Goal: Check status: Check status

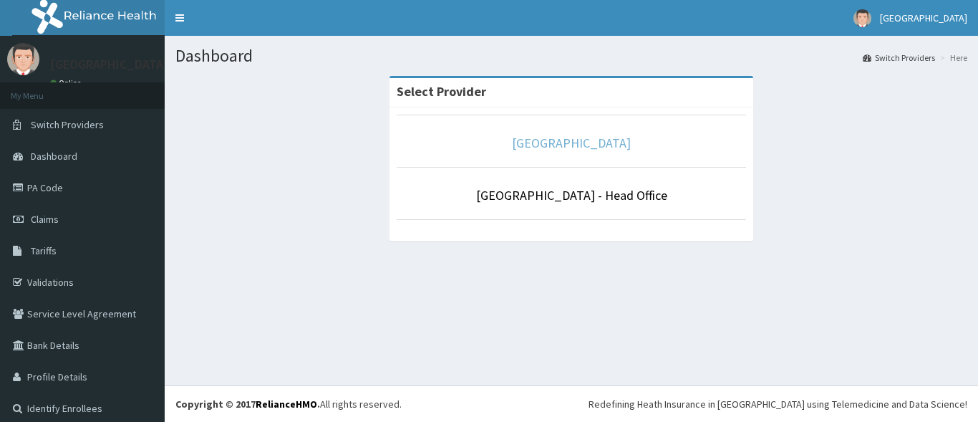
click at [542, 140] on link "[GEOGRAPHIC_DATA]" at bounding box center [571, 143] width 119 height 16
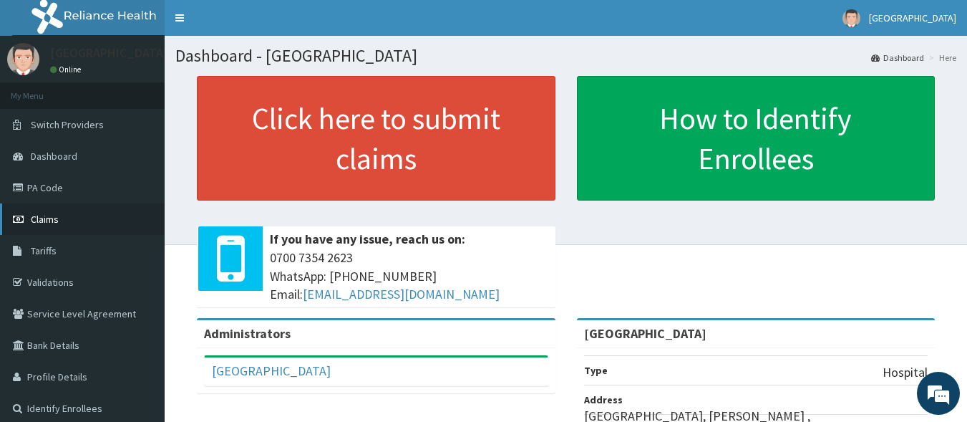
click at [68, 223] on link "Claims" at bounding box center [82, 219] width 165 height 32
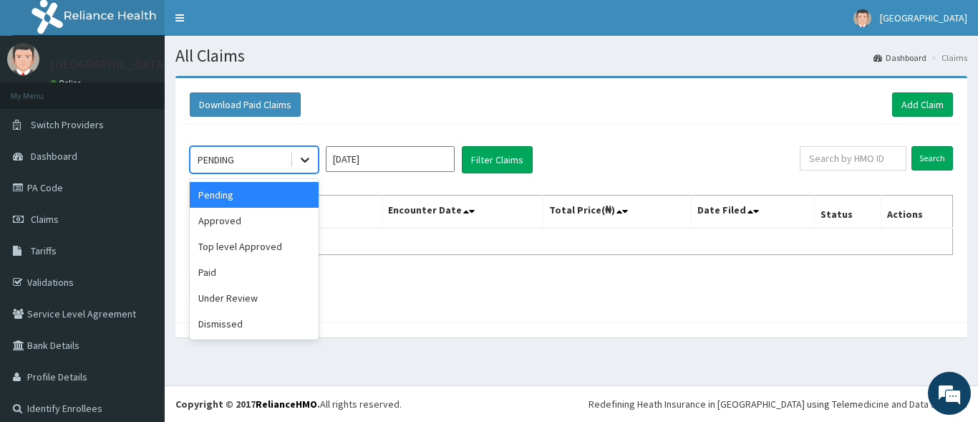
click at [299, 156] on icon at bounding box center [305, 160] width 14 height 14
click at [269, 222] on div "Approved" at bounding box center [254, 221] width 129 height 26
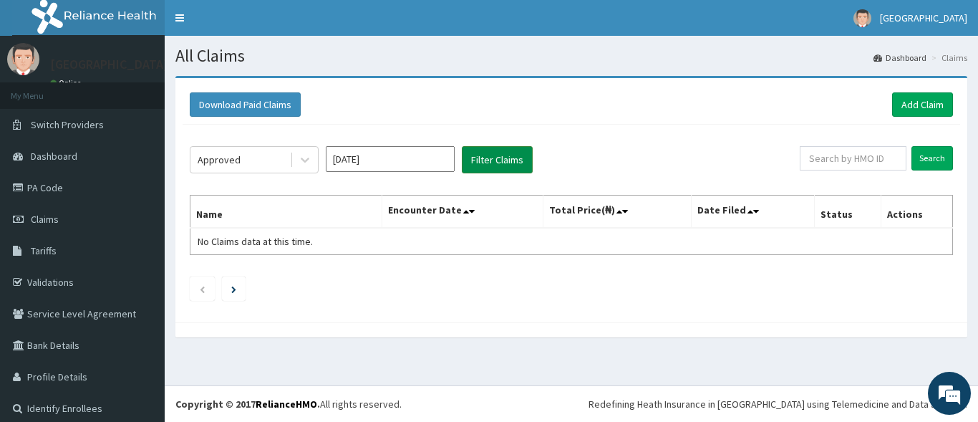
click at [495, 163] on button "Filter Claims" at bounding box center [497, 159] width 71 height 27
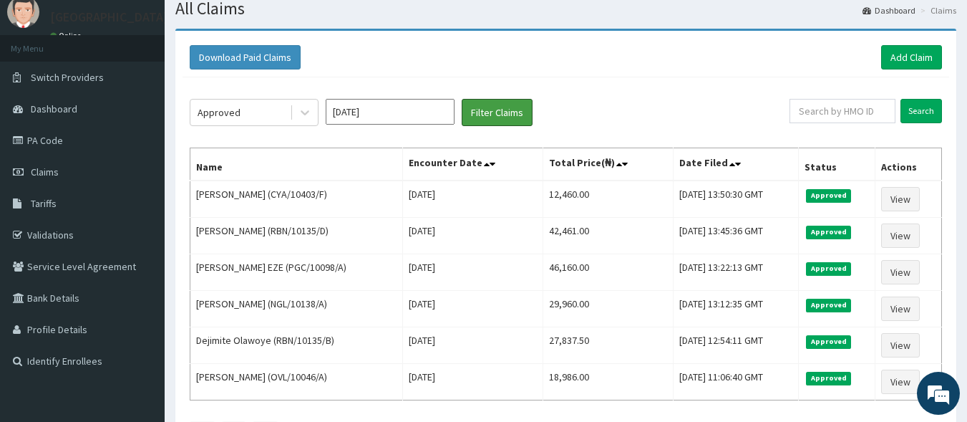
scroll to position [72, 0]
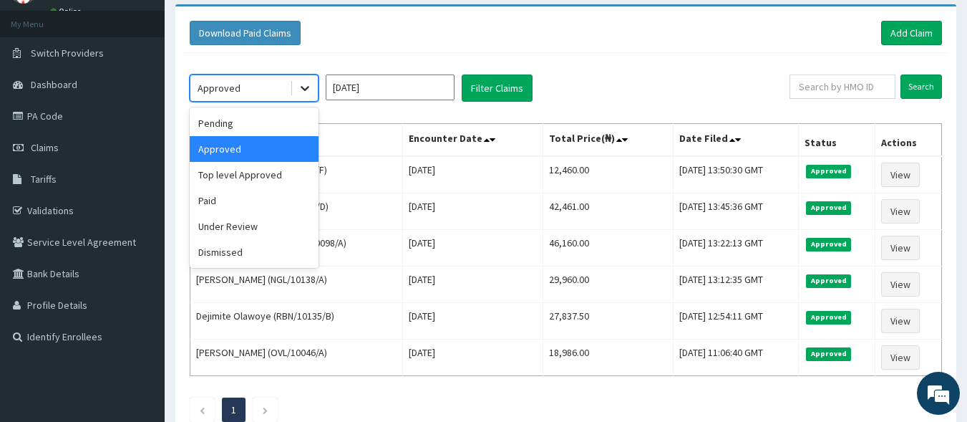
click at [305, 91] on icon at bounding box center [305, 89] width 9 height 5
click at [282, 182] on div "Top level Approved" at bounding box center [254, 175] width 129 height 26
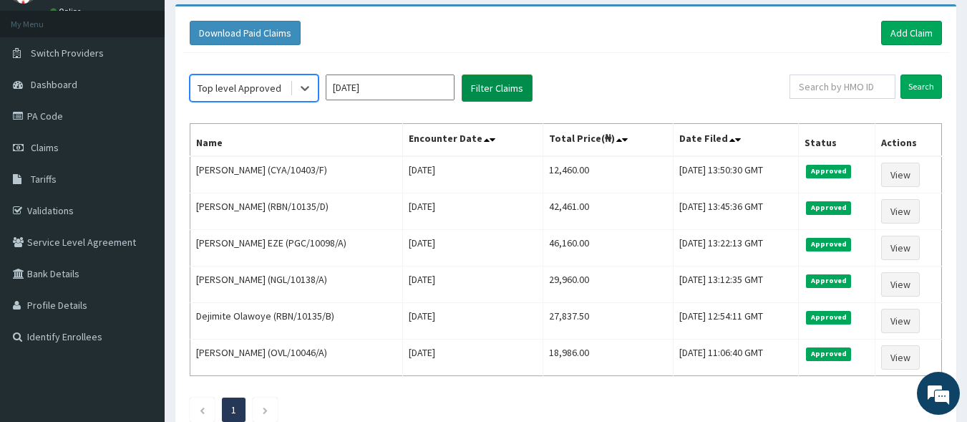
click at [473, 98] on button "Filter Claims" at bounding box center [497, 87] width 71 height 27
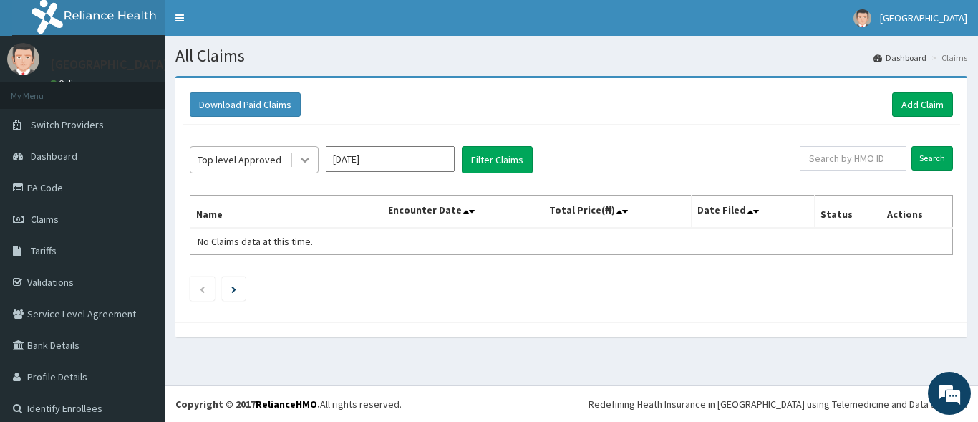
click at [304, 162] on icon at bounding box center [305, 160] width 9 height 5
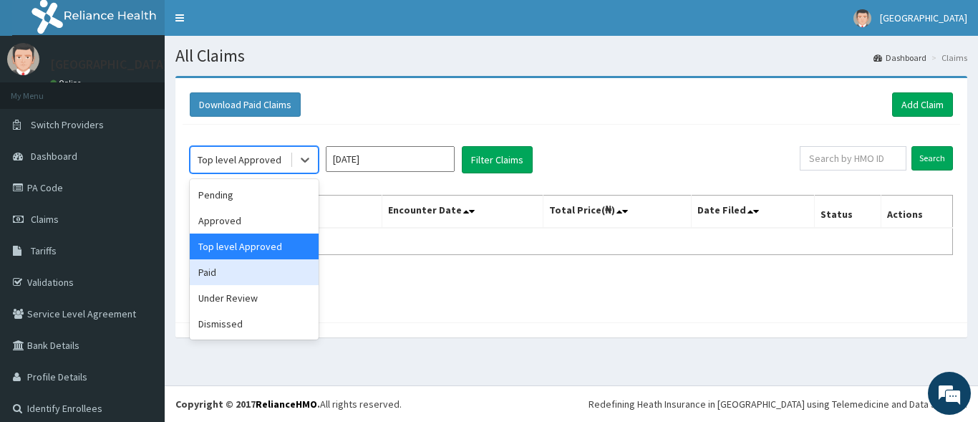
click at [267, 273] on div "Paid" at bounding box center [254, 272] width 129 height 26
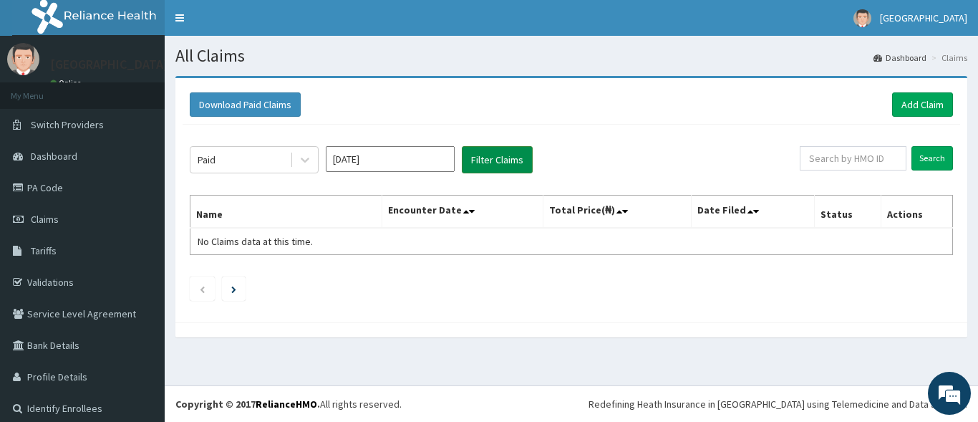
click at [520, 161] on button "Filter Claims" at bounding box center [497, 159] width 71 height 27
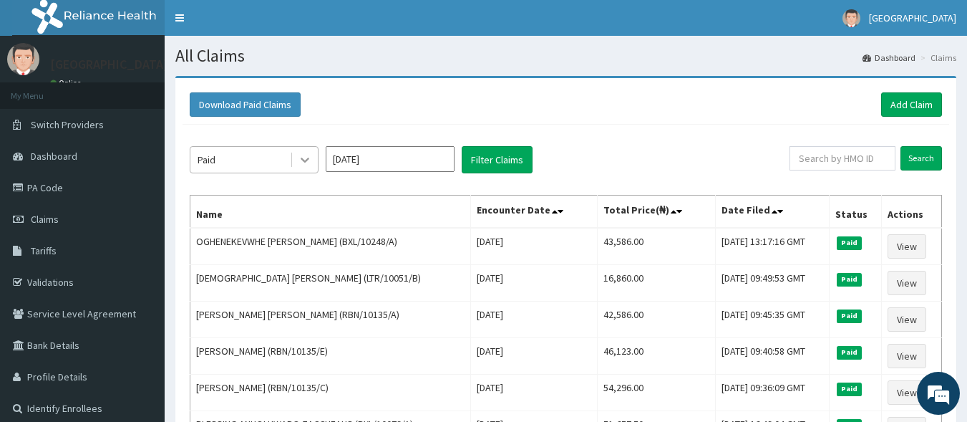
click at [307, 156] on icon at bounding box center [305, 160] width 14 height 14
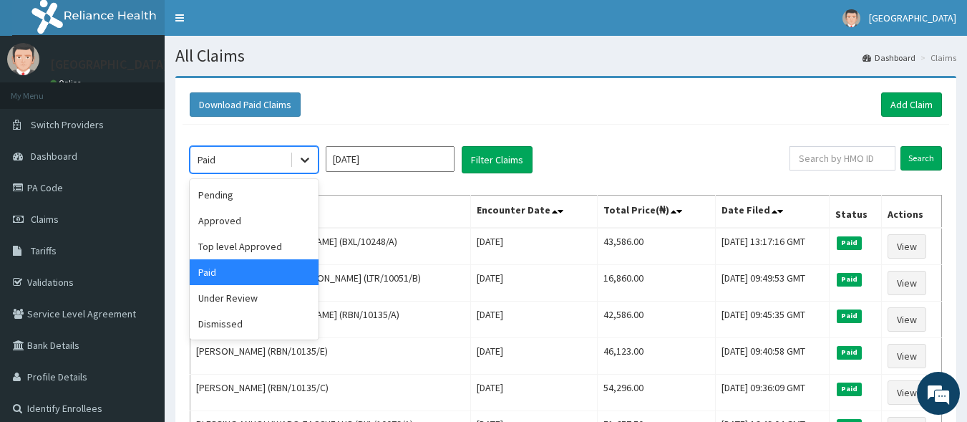
click at [311, 160] on icon at bounding box center [305, 160] width 14 height 14
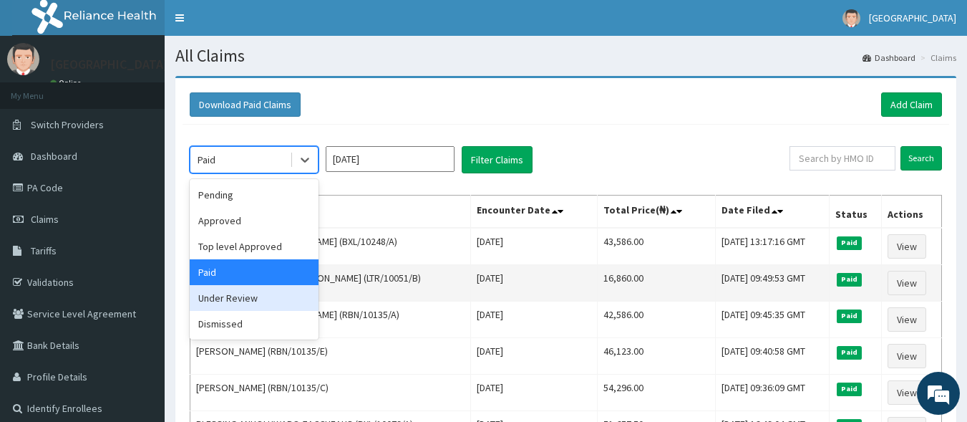
click at [243, 299] on div "Under Review" at bounding box center [254, 298] width 129 height 26
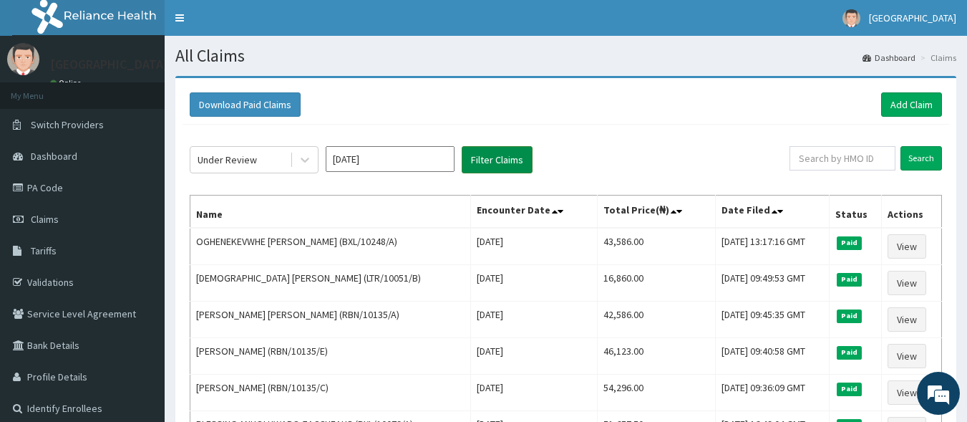
click at [498, 160] on button "Filter Claims" at bounding box center [497, 159] width 71 height 27
